Goal: Check status: Check status

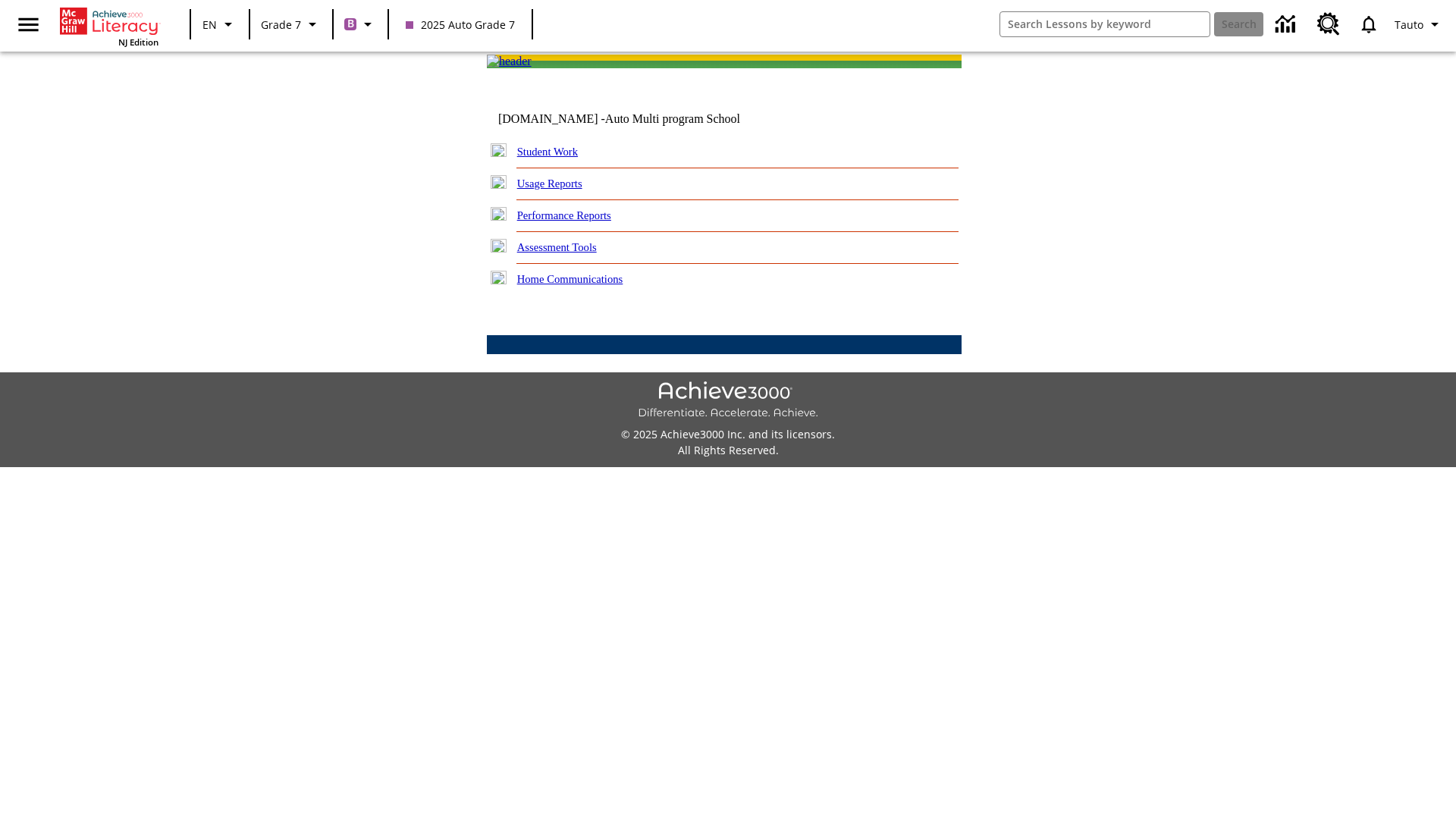
click at [557, 158] on link "Student Work" at bounding box center [547, 152] width 61 height 12
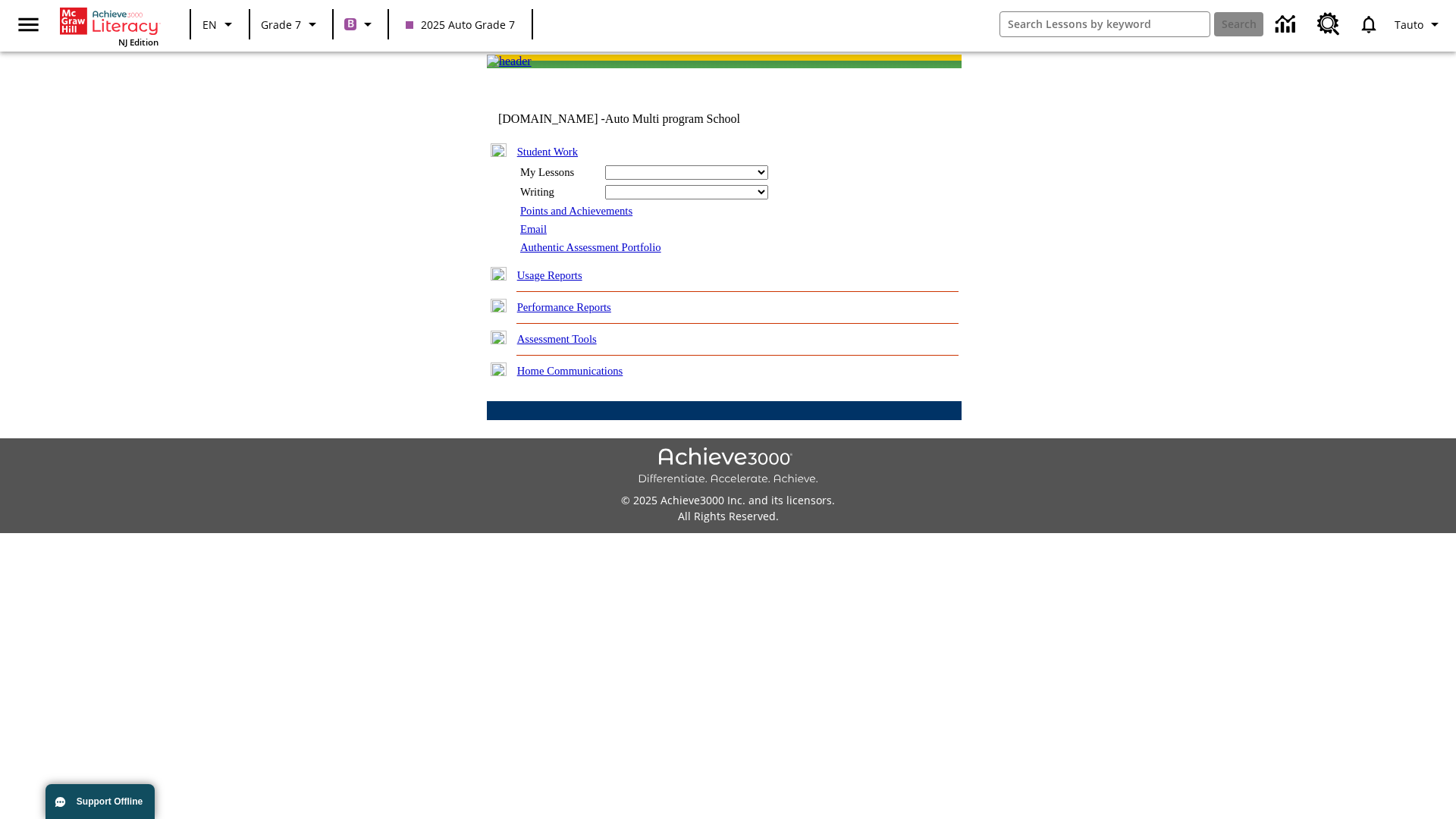
select select "/options/reports/?report_id=24&atype=1&section=2"
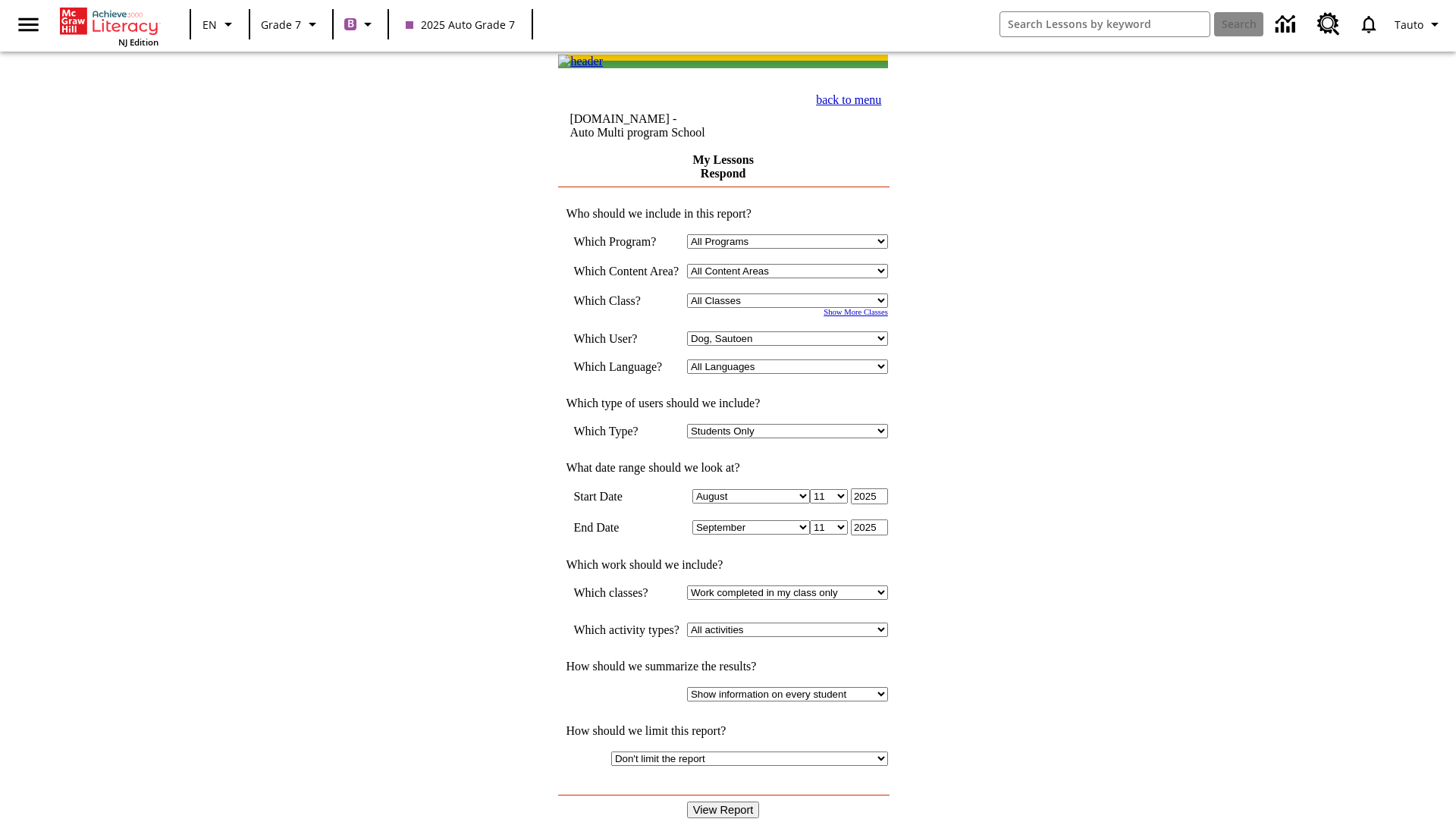
select select "21437138"
select select "4"
type input "2024"
click at [725, 802] on input "View Report" at bounding box center [723, 810] width 73 height 16
